Goal: Transaction & Acquisition: Purchase product/service

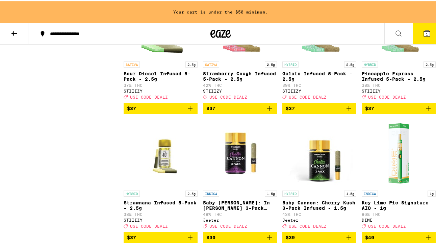
scroll to position [3850, 0]
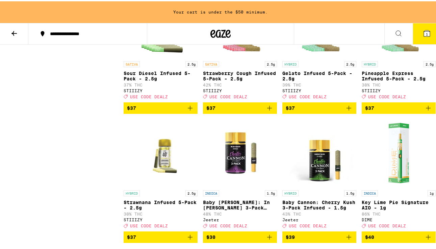
click at [266, 111] on icon "Add to bag" at bounding box center [269, 107] width 8 height 8
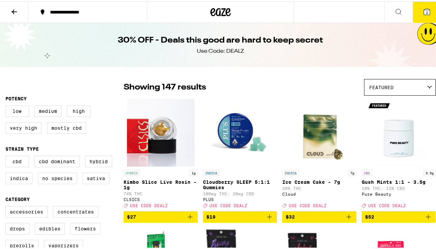
scroll to position [0, 0]
click at [7, 9] on button at bounding box center [14, 10] width 28 height 21
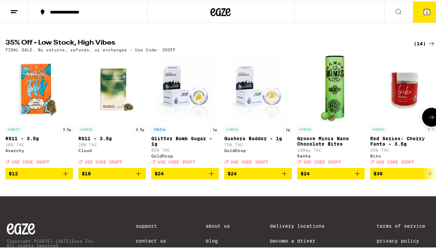
scroll to position [212, 0]
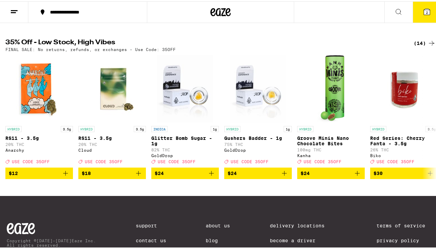
click at [415, 45] on div "(14)" at bounding box center [424, 42] width 22 height 8
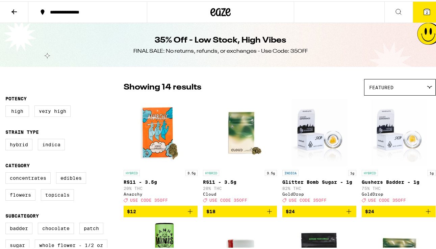
click at [15, 13] on icon at bounding box center [14, 10] width 8 height 8
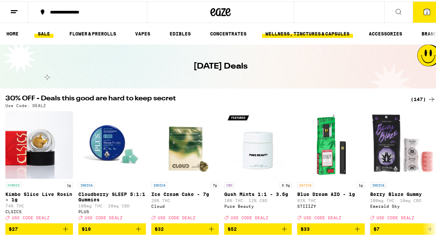
click at [301, 34] on link "WELLNESS, TINCTURES & CAPSULES" at bounding box center [307, 32] width 91 height 8
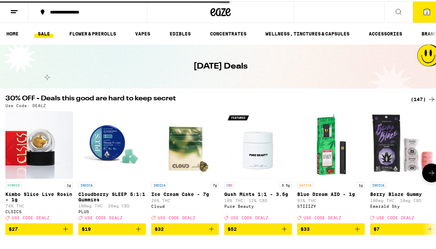
scroll to position [0, 0]
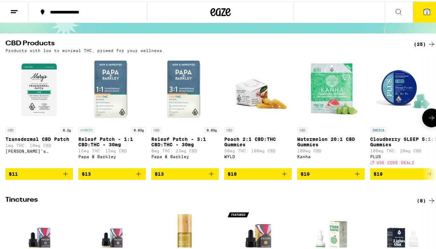
scroll to position [47, 0]
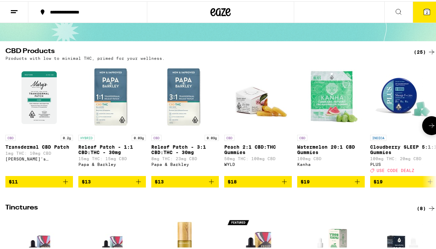
click at [427, 127] on icon at bounding box center [431, 124] width 8 height 8
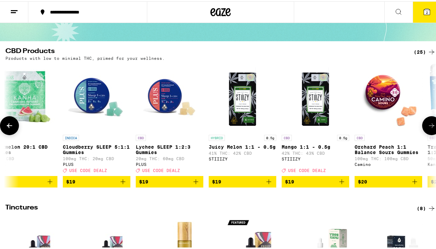
scroll to position [0, 351]
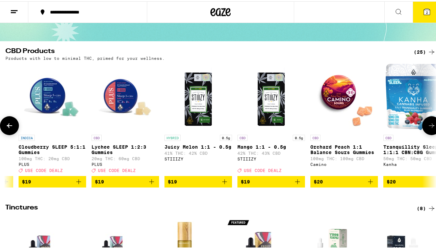
click at [427, 126] on icon at bounding box center [431, 124] width 8 height 8
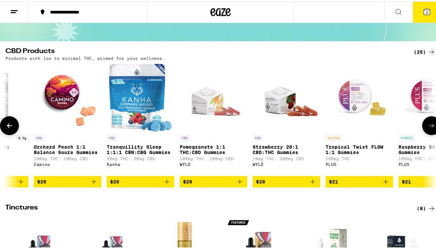
scroll to position [0, 703]
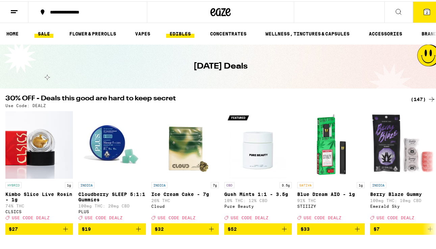
click at [187, 33] on link "EDIBLES" at bounding box center [180, 32] width 28 height 8
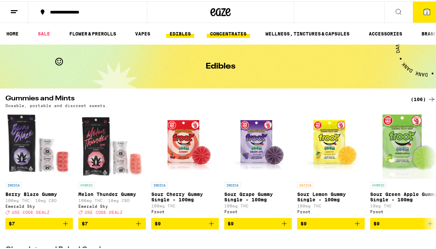
click at [236, 31] on link "CONCENTRATES" at bounding box center [228, 32] width 43 height 8
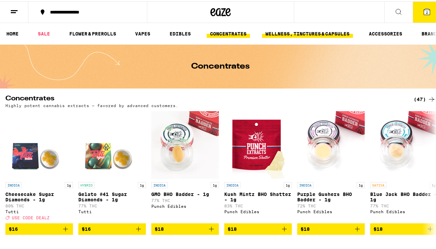
click at [301, 30] on link "WELLNESS, TINCTURES & CAPSULES" at bounding box center [307, 32] width 91 height 8
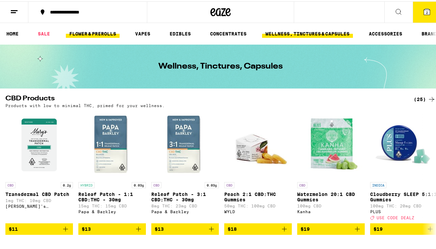
click at [97, 34] on link "FLOWER & PREROLLS" at bounding box center [93, 32] width 54 height 8
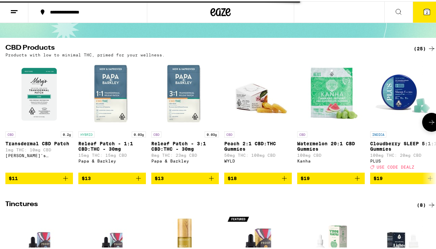
scroll to position [61, 0]
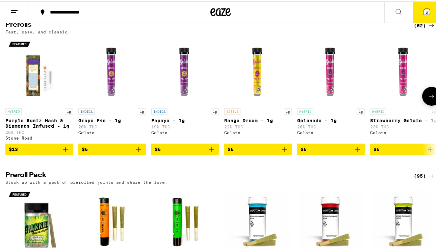
scroll to position [398, 0]
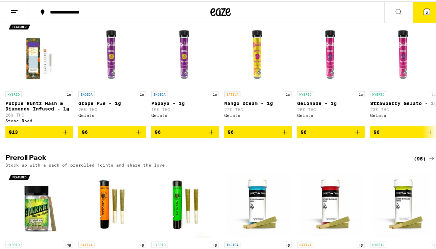
click at [427, 161] on icon at bounding box center [431, 157] width 8 height 8
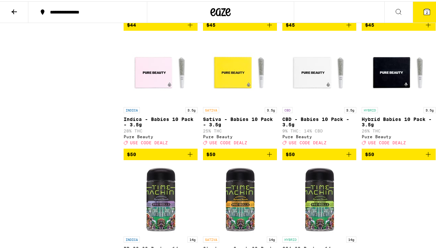
scroll to position [2821, 0]
